Goal: Complete application form

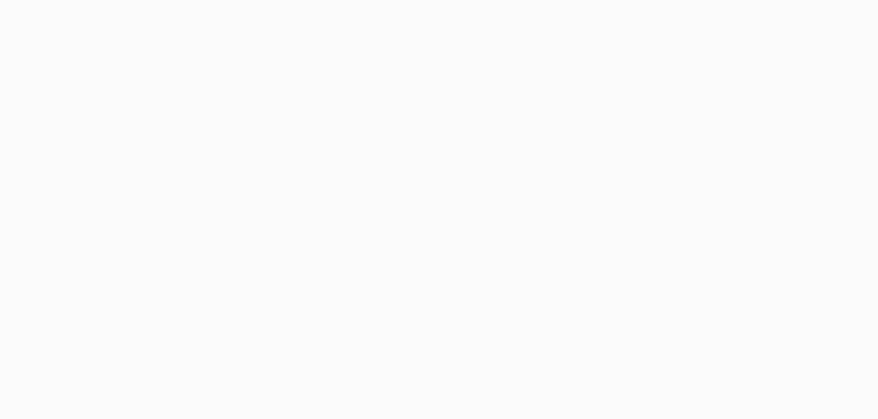
type input "**********"
drag, startPoint x: 525, startPoint y: 79, endPoint x: 524, endPoint y: 87, distance: 8.0
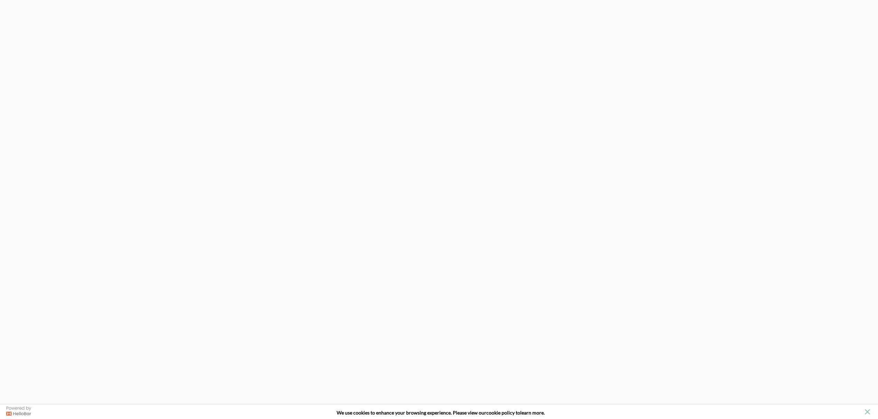
drag, startPoint x: 524, startPoint y: 87, endPoint x: 467, endPoint y: 90, distance: 57.1
type input "**********"
